Goal: Transaction & Acquisition: Obtain resource

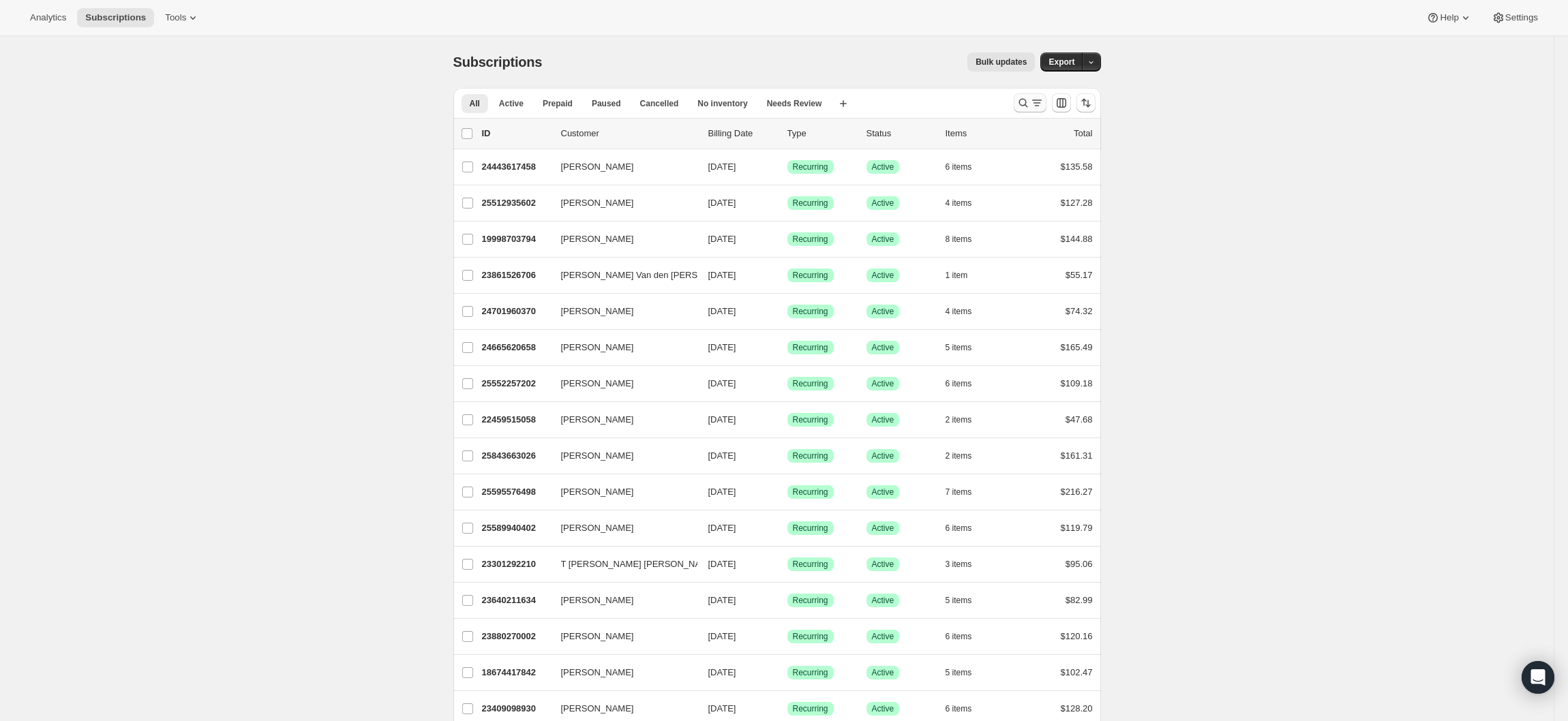
click at [1027, 97] on icon "Search and filter results" at bounding box center [1023, 102] width 13 height 13
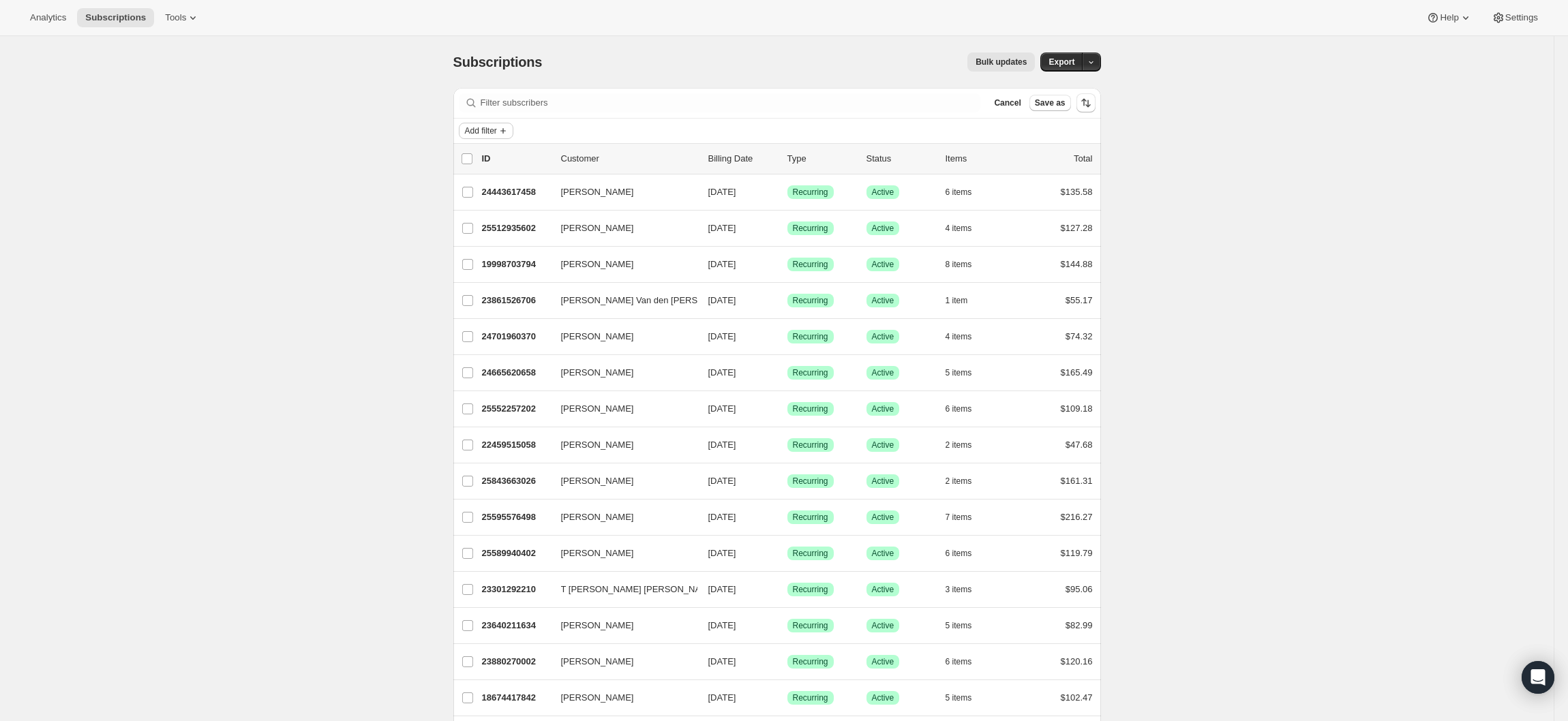
click at [509, 131] on icon "Add filter" at bounding box center [503, 131] width 11 height 11
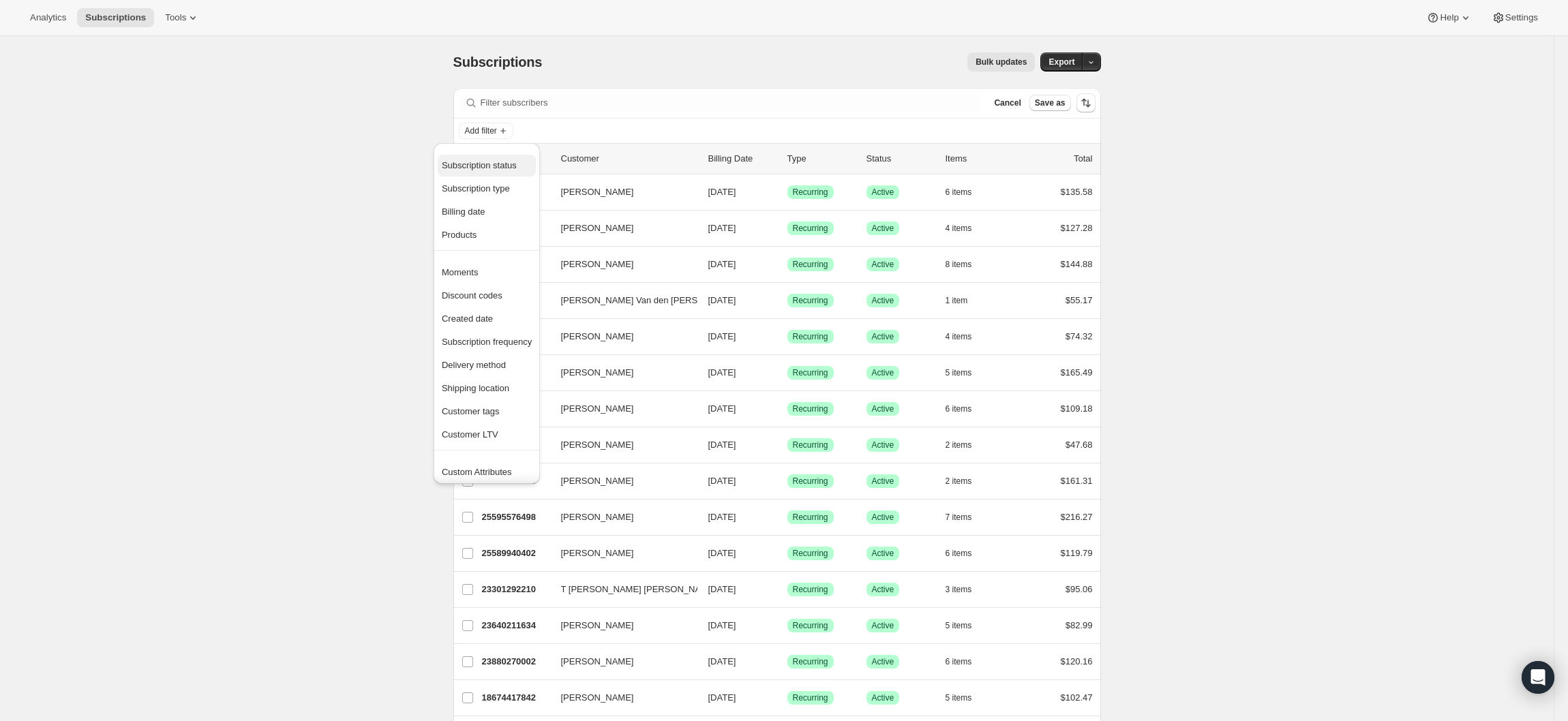
click at [480, 167] on span "Subscription status" at bounding box center [479, 165] width 75 height 10
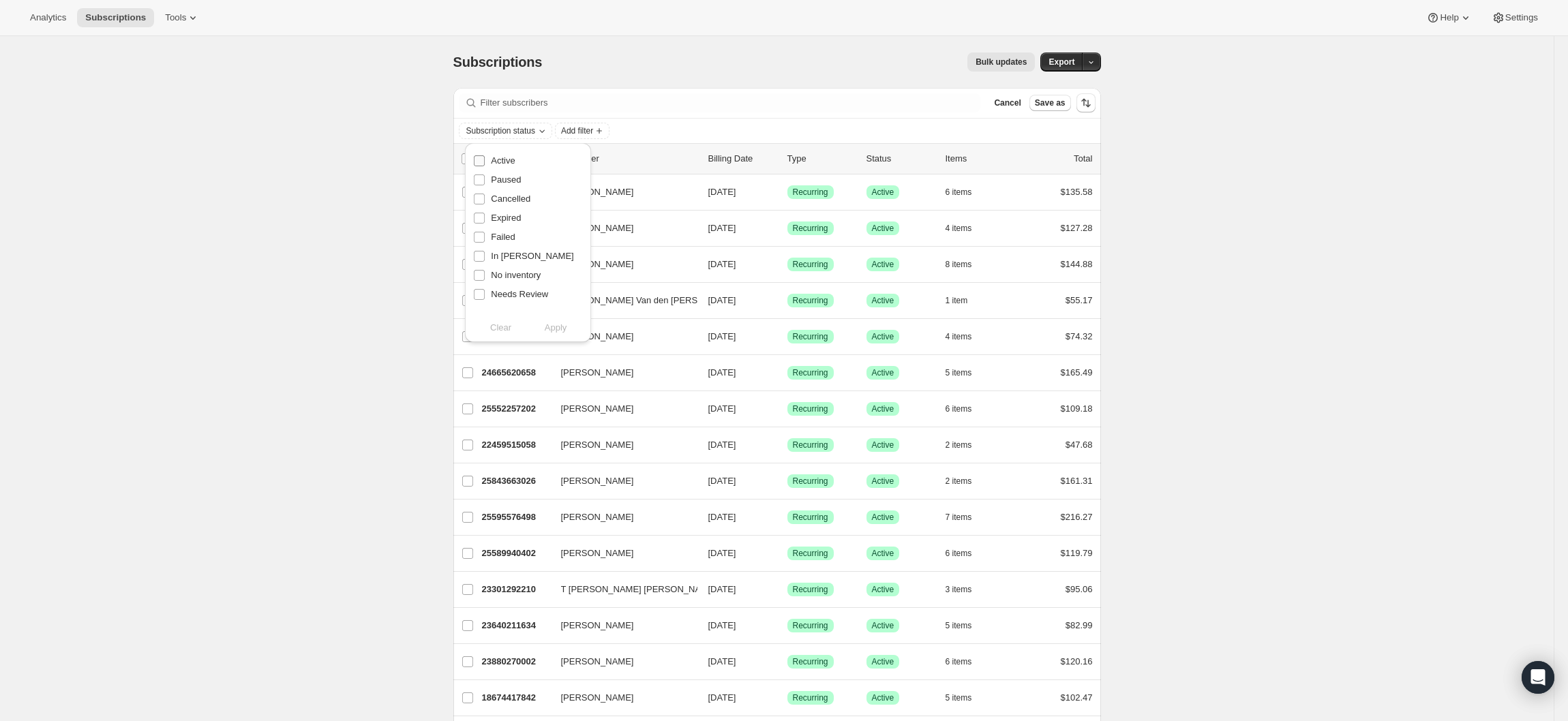
click at [481, 161] on input "Active" at bounding box center [480, 161] width 11 height 11
checkbox input "true"
click at [552, 329] on span "Apply" at bounding box center [556, 327] width 23 height 13
click at [568, 326] on button "Apply" at bounding box center [555, 328] width 72 height 22
click at [558, 326] on span "Apply" at bounding box center [556, 327] width 23 height 13
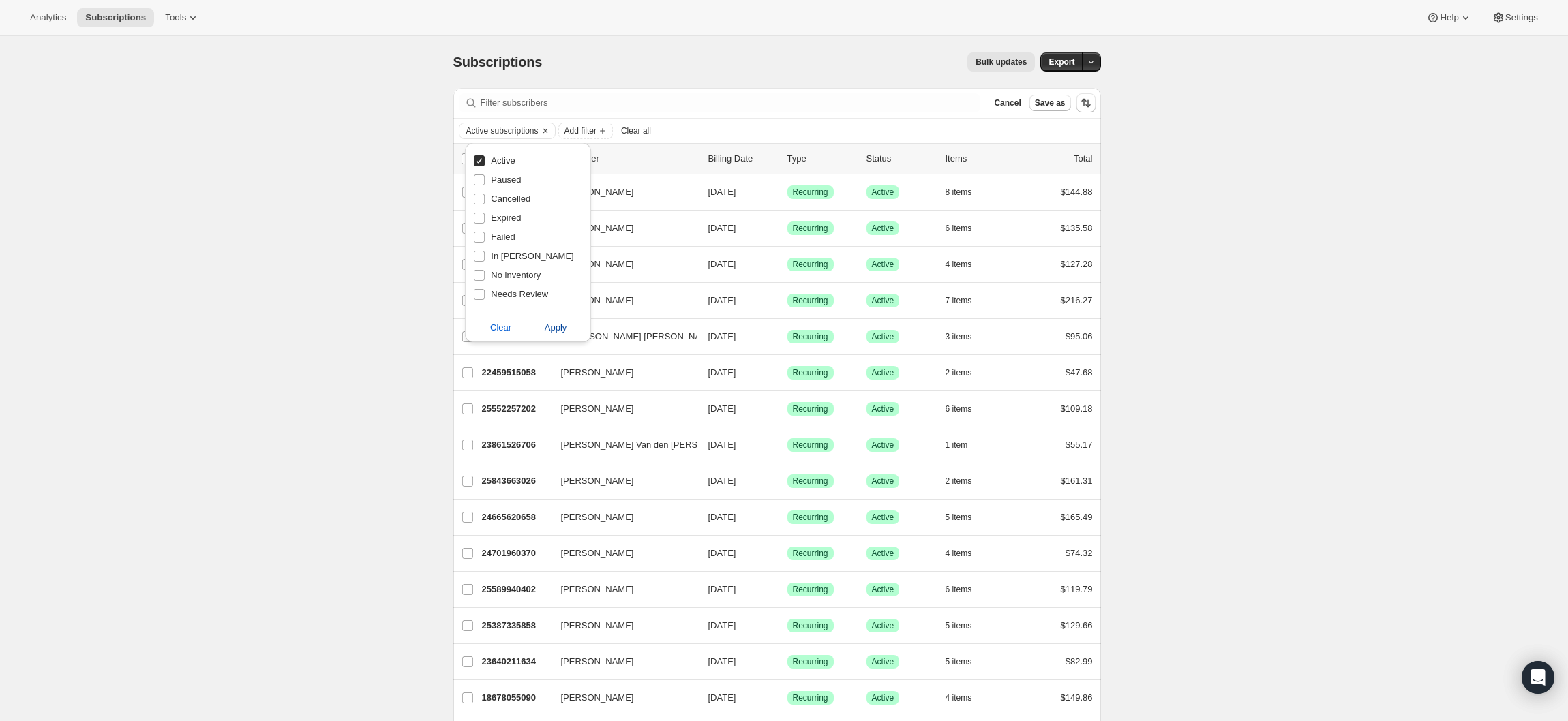
click at [558, 326] on span "Apply" at bounding box center [556, 327] width 23 height 13
click at [1095, 57] on span "button" at bounding box center [1091, 62] width 9 height 9
click at [1059, 95] on span "Subscription data" at bounding box center [1025, 90] width 68 height 10
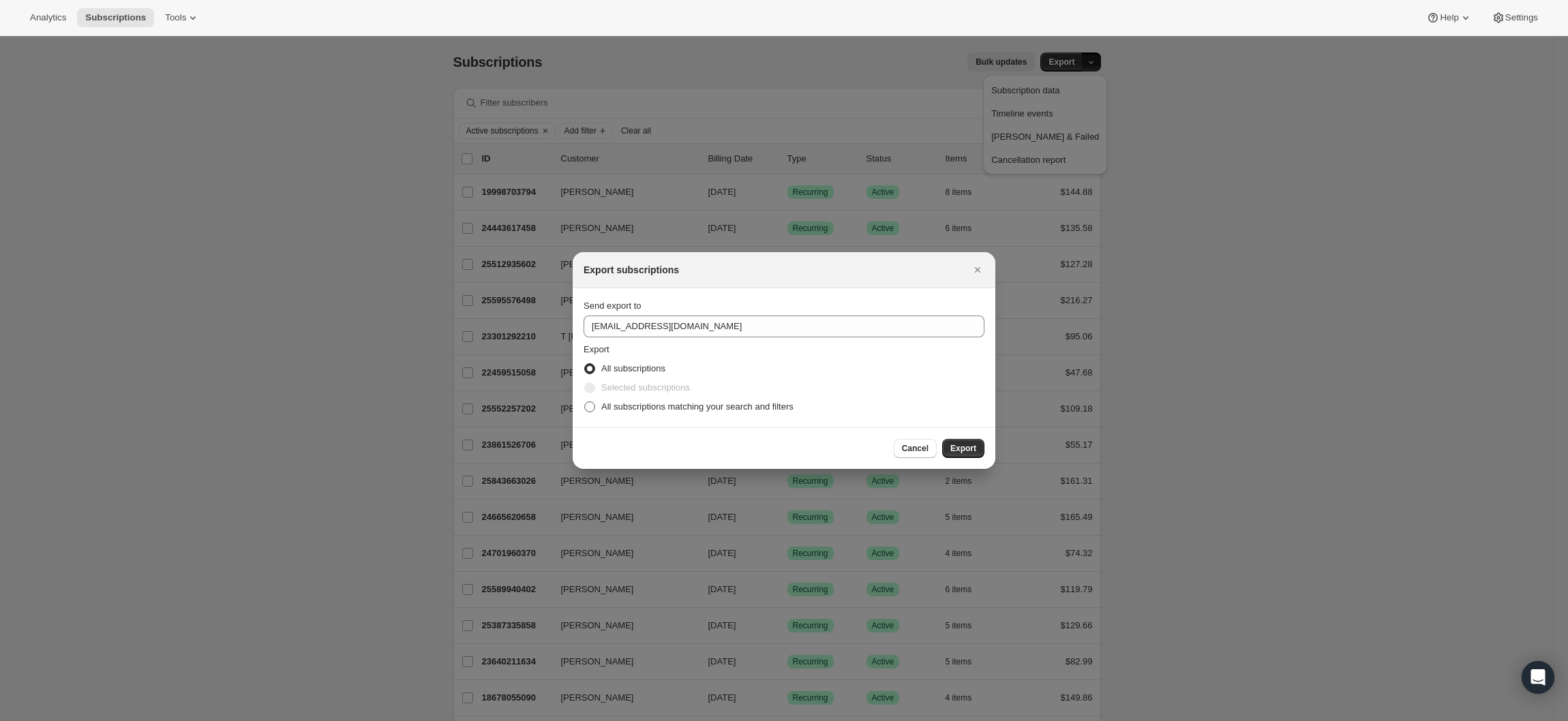
click at [666, 409] on span "All subscriptions matching your search and filters" at bounding box center [698, 406] width 192 height 10
click at [585, 402] on input "All subscriptions matching your search and filters" at bounding box center [584, 402] width 1 height 1
radio input "true"
click at [966, 452] on span "Export" at bounding box center [963, 448] width 26 height 11
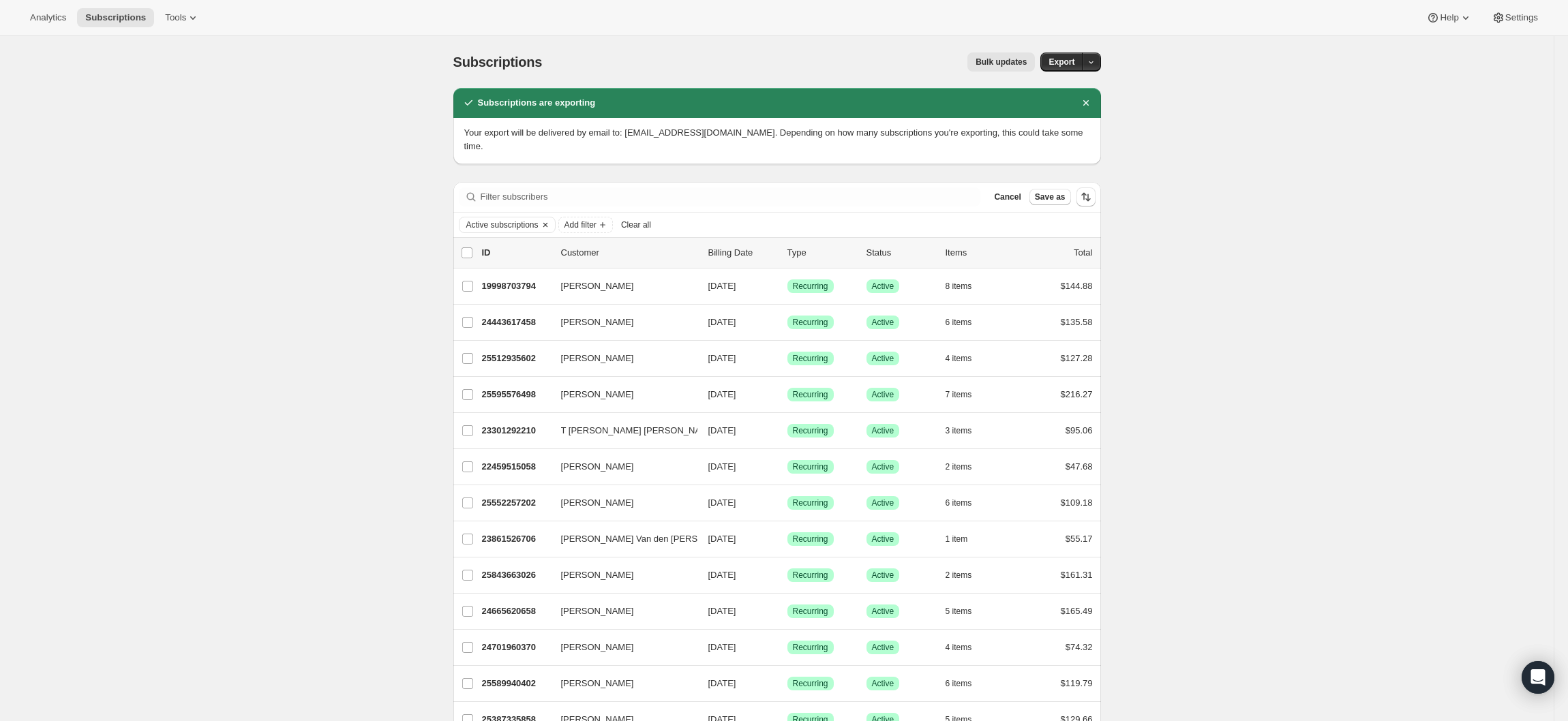
click at [526, 219] on span "Active subscriptions" at bounding box center [502, 225] width 72 height 11
click at [481, 259] on input "Paused" at bounding box center [480, 260] width 11 height 11
checkbox input "true"
click at [481, 236] on input "Active" at bounding box center [480, 241] width 11 height 11
checkbox input "false"
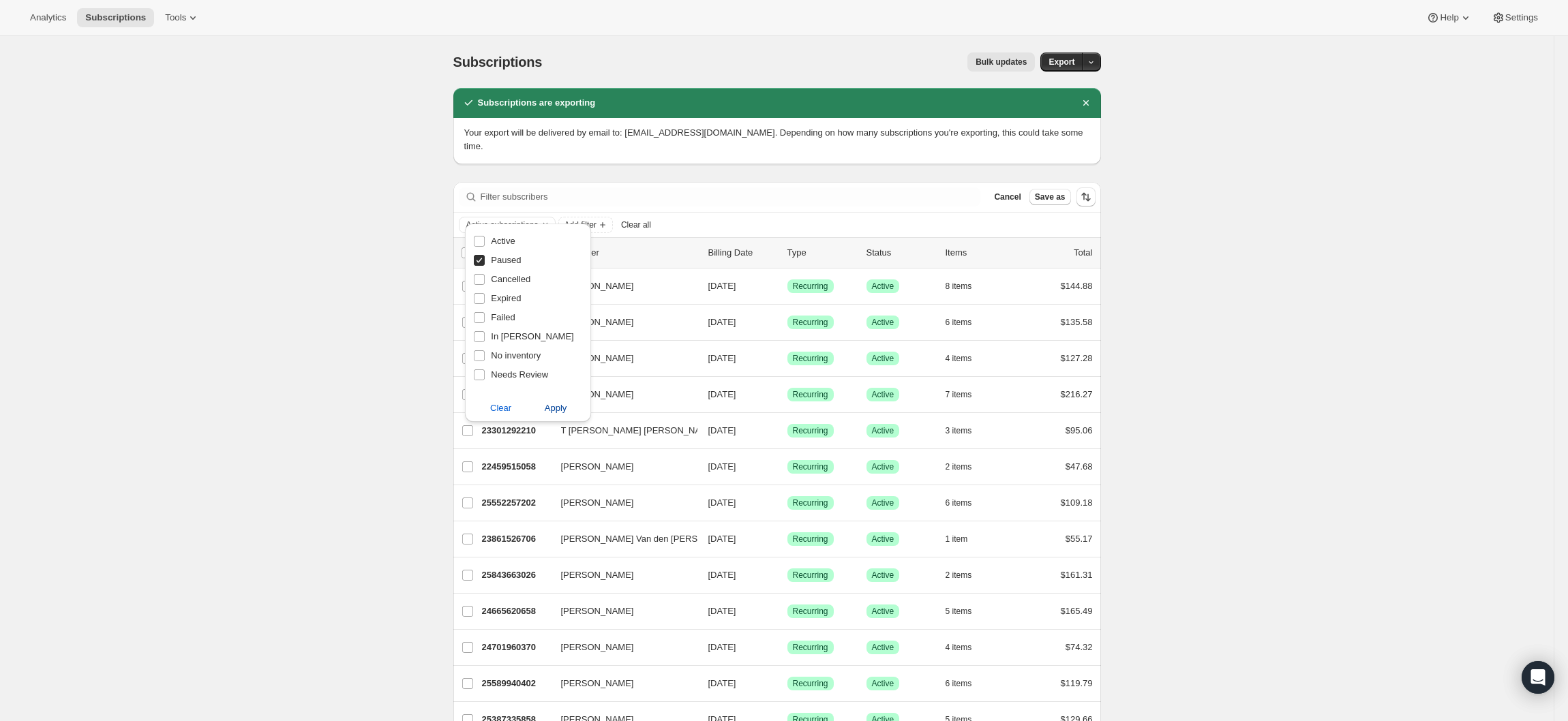
click at [572, 406] on button "Apply" at bounding box center [555, 408] width 72 height 22
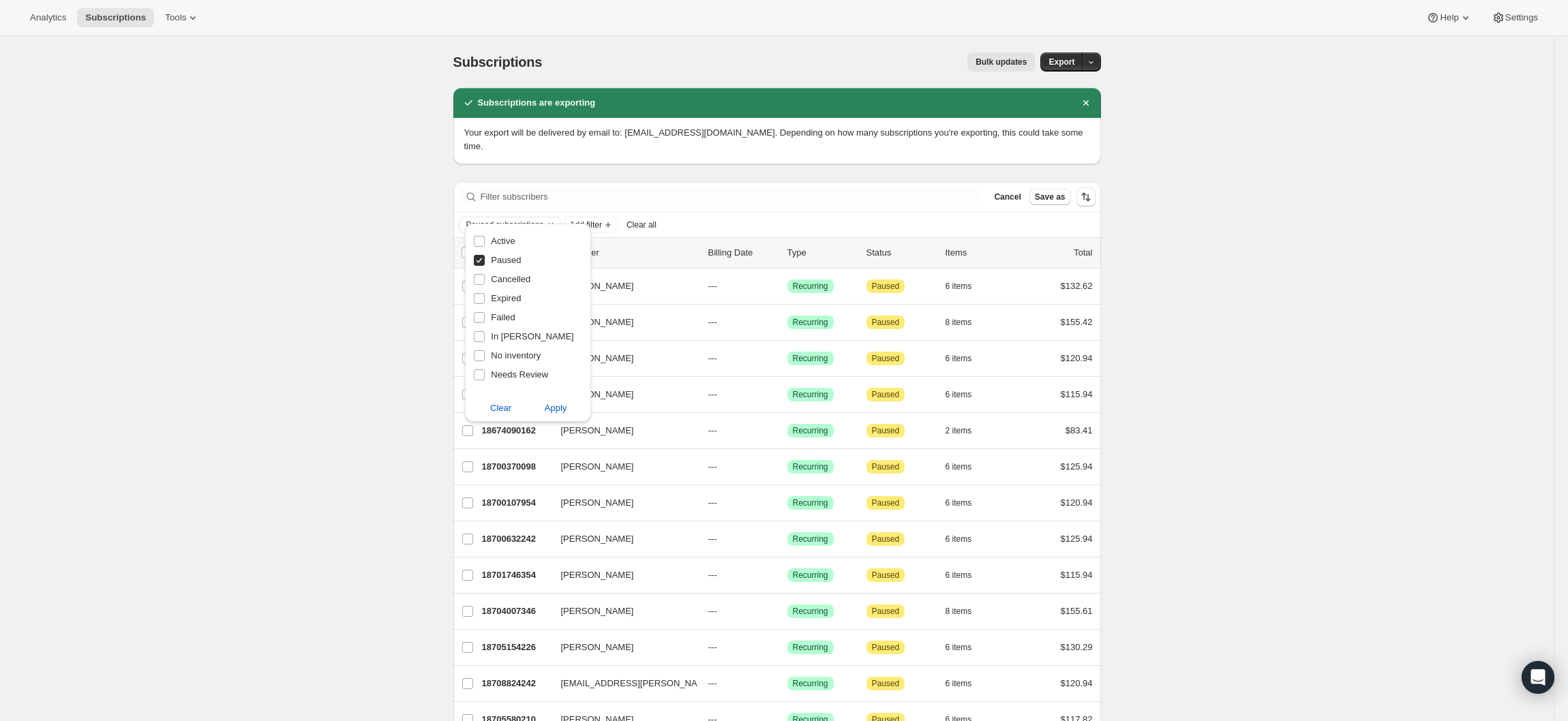
click at [1101, 73] on div "Subscriptions. This page is ready Subscriptions Bulk updates More actions Bulk …" at bounding box center [777, 62] width 648 height 52
click at [1095, 65] on icon "button" at bounding box center [1091, 62] width 9 height 9
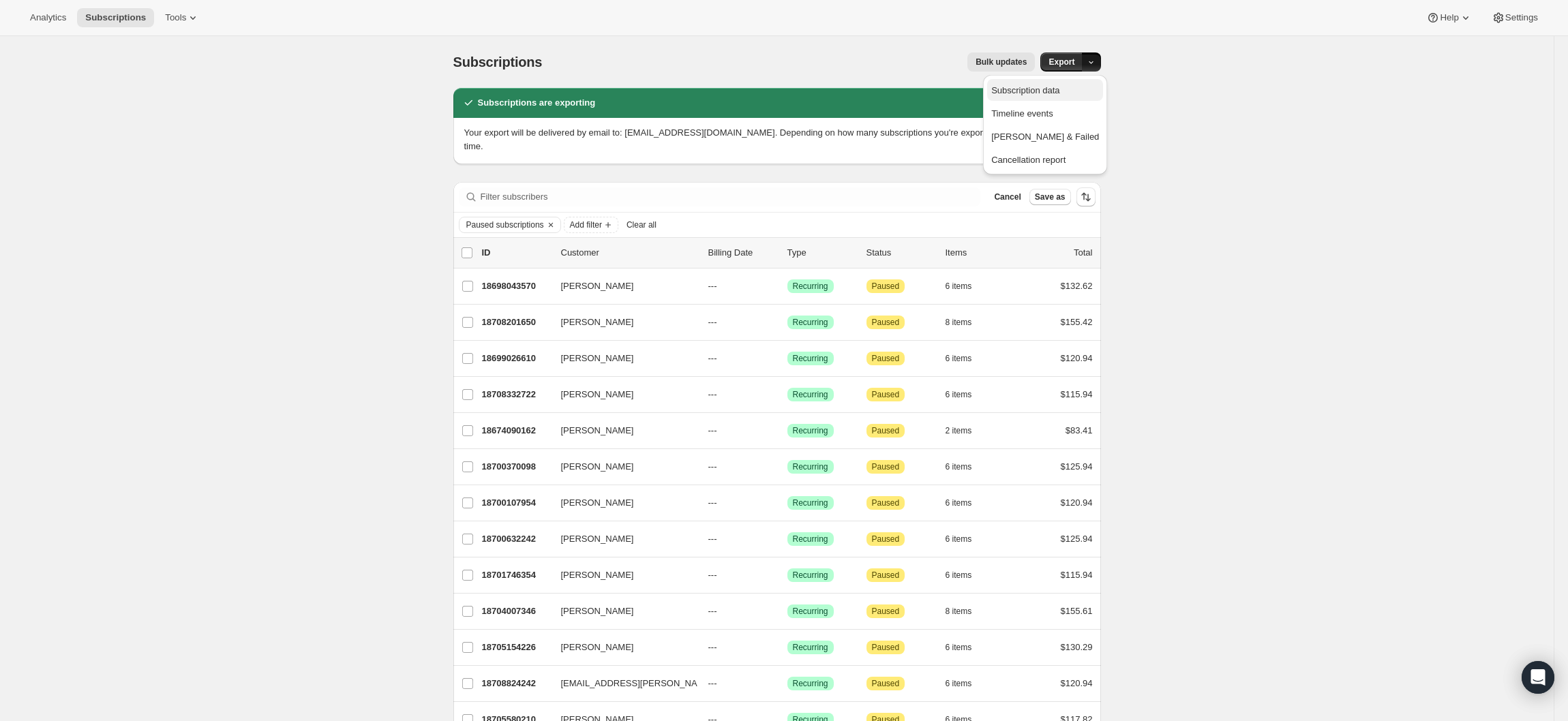
click at [1059, 94] on span "Subscription data" at bounding box center [1025, 90] width 68 height 10
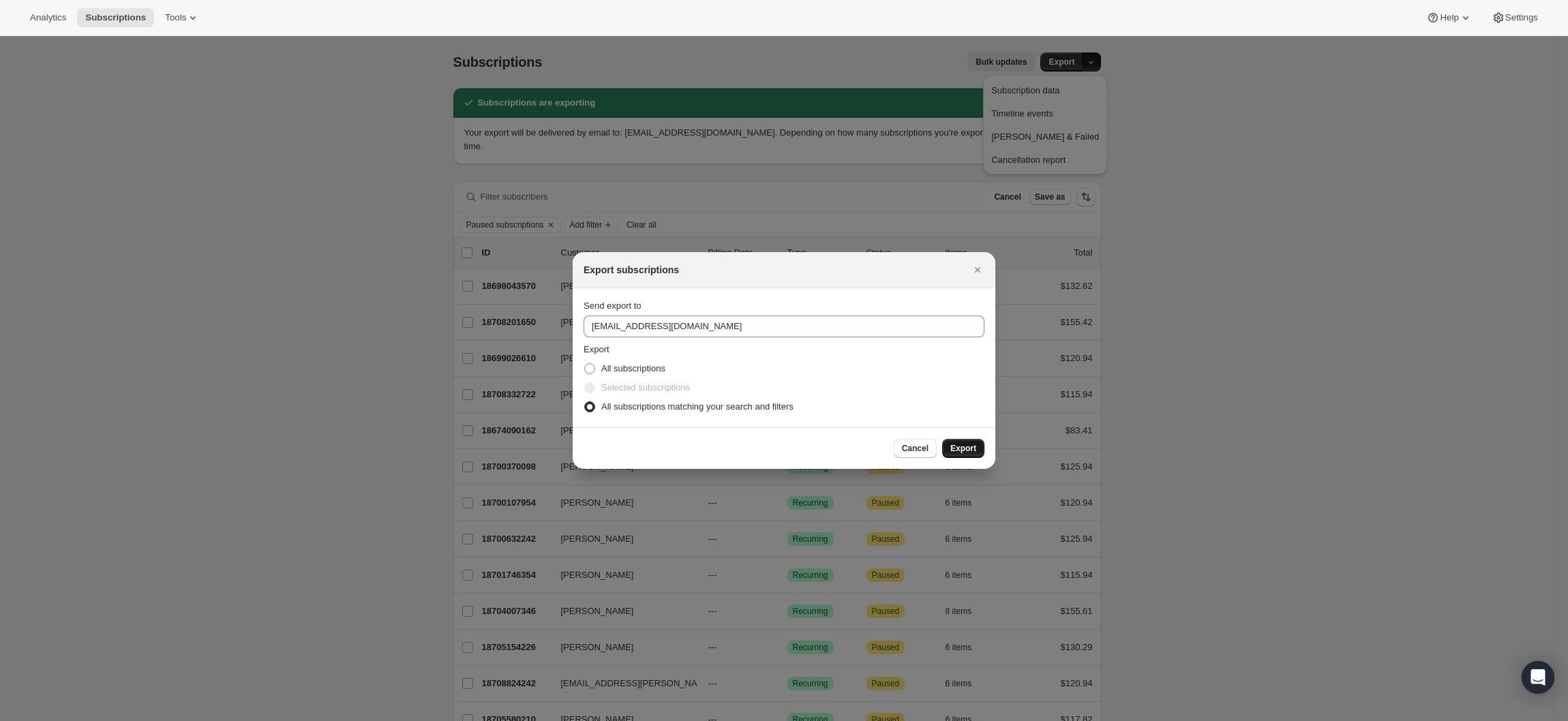
click at [966, 449] on span "Export" at bounding box center [963, 448] width 26 height 11
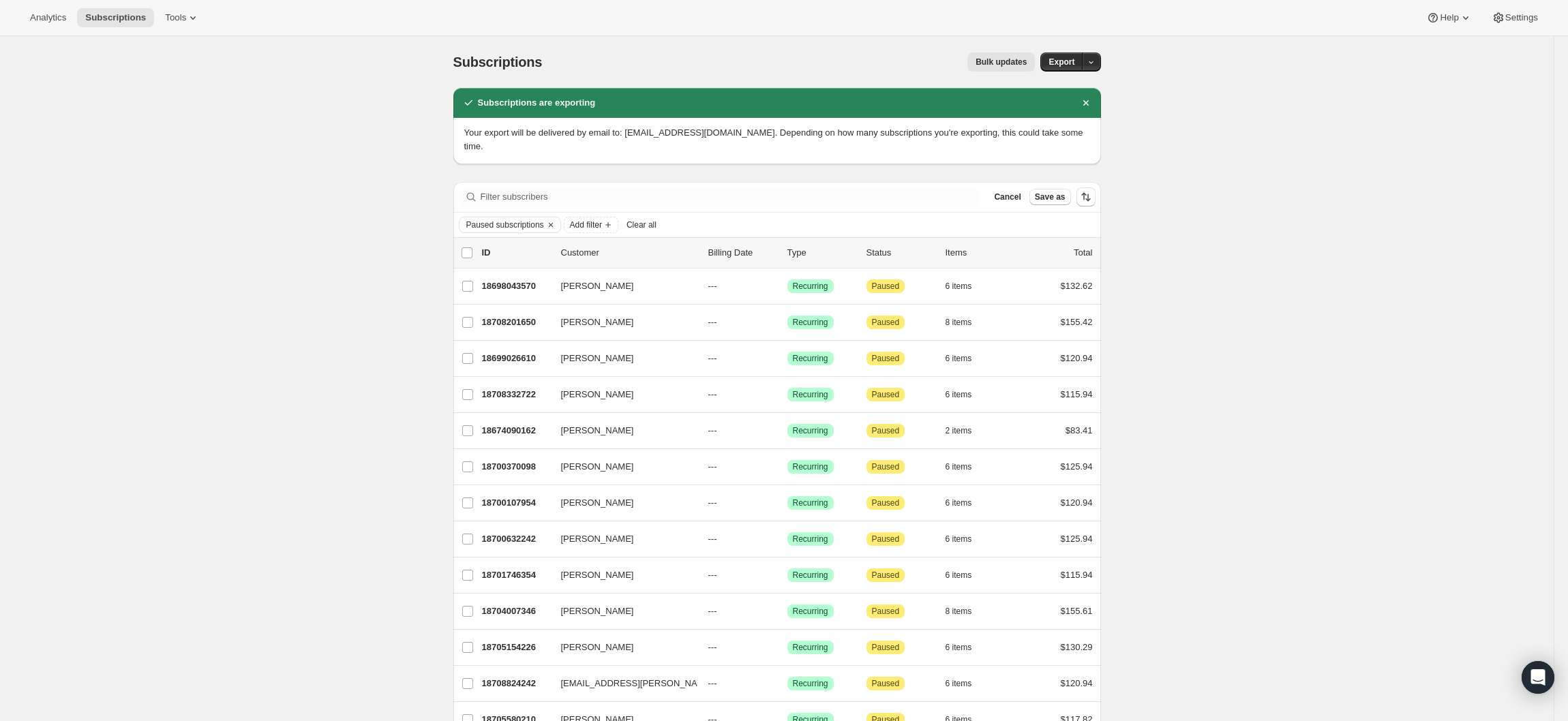
click at [966, 449] on div "Export subscriptions Send export to [EMAIL_ADDRESS][DOMAIN_NAME] Export All sub…" at bounding box center [783, 497] width 422 height 217
